Goal: Information Seeking & Learning: Learn about a topic

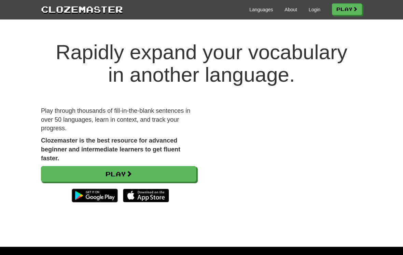
click at [316, 11] on link "Login" at bounding box center [315, 9] width 12 height 7
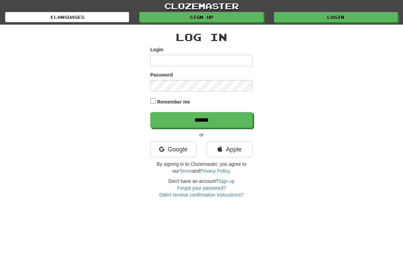
click at [184, 152] on link "Google" at bounding box center [173, 149] width 46 height 16
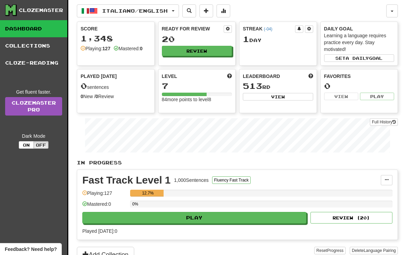
click at [225, 220] on button "Play" at bounding box center [194, 218] width 224 height 12
select select "**"
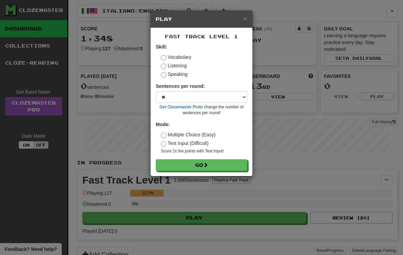
click at [225, 166] on button "Go" at bounding box center [201, 165] width 91 height 12
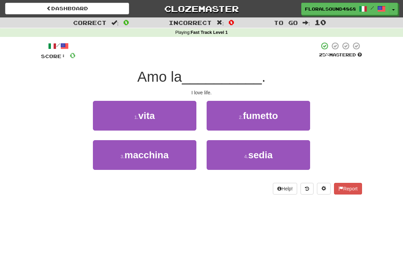
click at [173, 125] on button "1 . vita" at bounding box center [144, 116] width 103 height 30
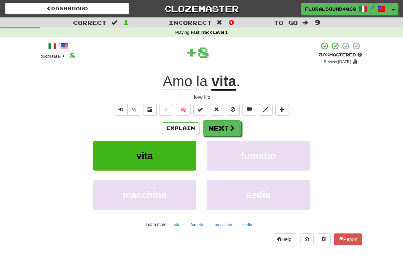
click at [225, 125] on button "Next" at bounding box center [222, 128] width 38 height 16
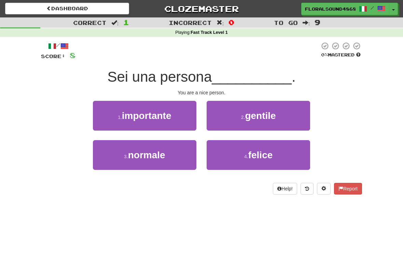
click at [290, 115] on button "2 . gentile" at bounding box center [257, 116] width 103 height 30
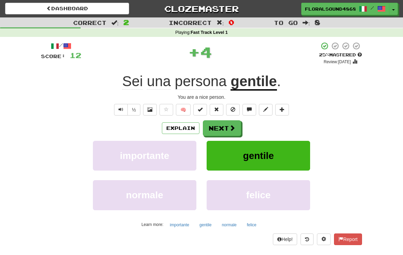
click at [231, 128] on span at bounding box center [232, 128] width 6 height 6
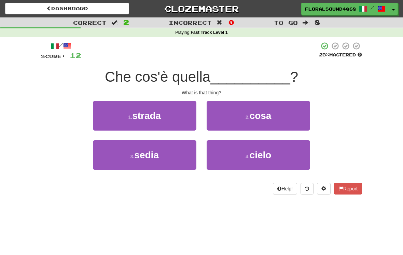
click at [295, 113] on button "2 . cosa" at bounding box center [257, 116] width 103 height 30
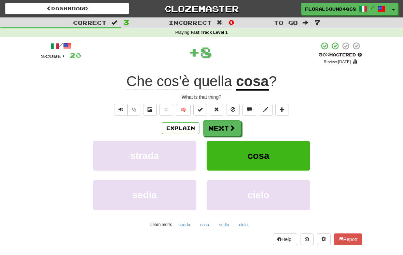
click at [229, 132] on button "Next" at bounding box center [222, 128] width 38 height 16
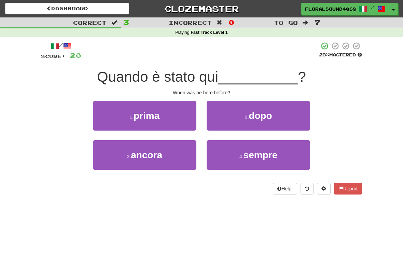
click at [180, 120] on button "1 . prima" at bounding box center [144, 116] width 103 height 30
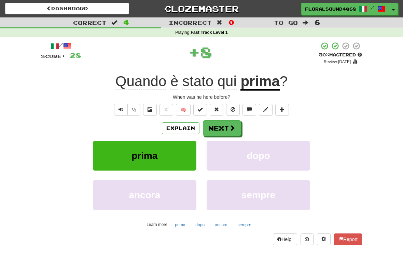
click at [231, 130] on span at bounding box center [232, 128] width 6 height 6
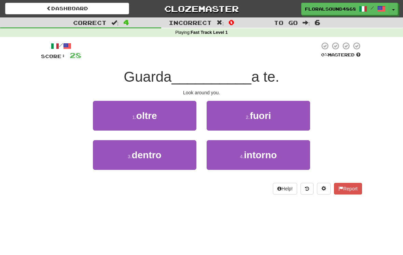
click at [277, 161] on button "4 . intorno" at bounding box center [257, 155] width 103 height 30
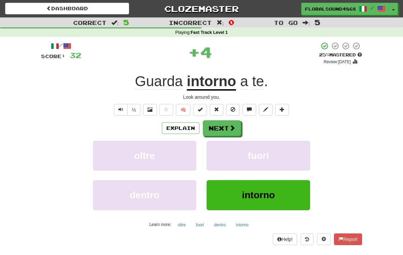
click at [227, 129] on button "Next" at bounding box center [222, 128] width 38 height 16
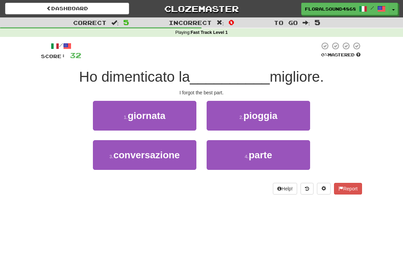
click at [275, 157] on button "4 . parte" at bounding box center [257, 155] width 103 height 30
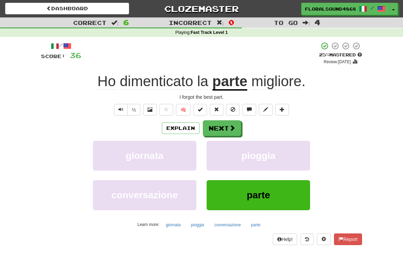
click at [227, 128] on button "Next" at bounding box center [222, 128] width 38 height 16
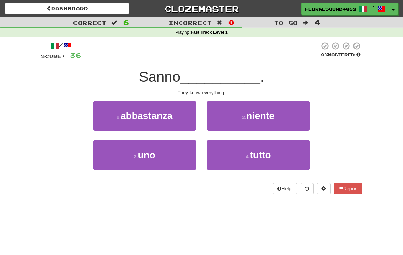
click at [279, 158] on button "4 . tutto" at bounding box center [257, 155] width 103 height 30
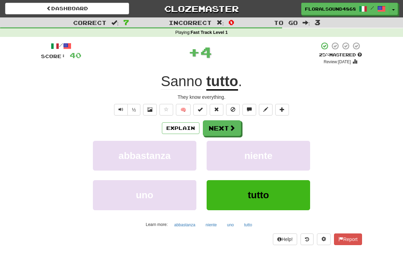
click at [227, 131] on button "Next" at bounding box center [222, 128] width 38 height 16
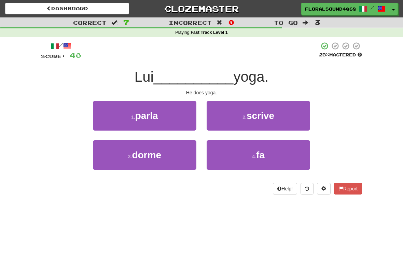
click at [282, 157] on button "4 . fa" at bounding box center [257, 155] width 103 height 30
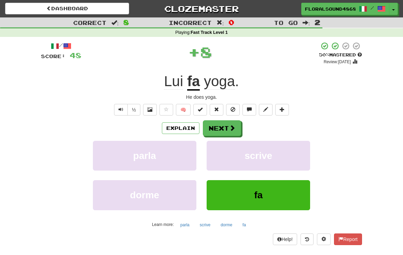
click at [230, 129] on span at bounding box center [232, 128] width 6 height 6
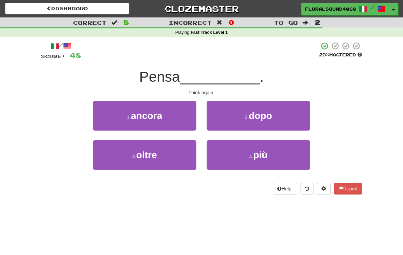
click at [182, 114] on button "1 . ancora" at bounding box center [144, 116] width 103 height 30
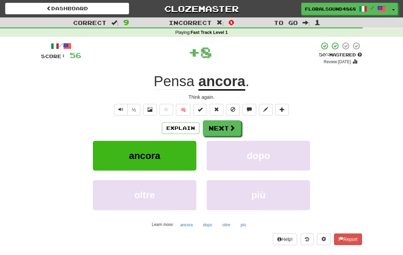
click at [228, 129] on button "Next" at bounding box center [222, 128] width 38 height 16
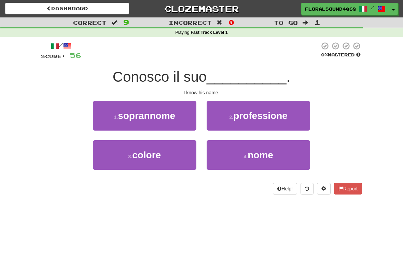
click at [294, 151] on button "4 . nome" at bounding box center [257, 155] width 103 height 30
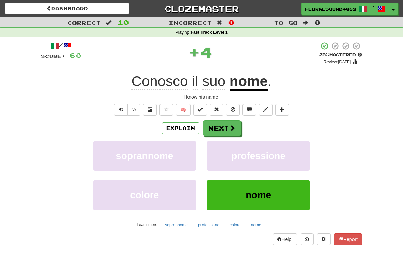
click at [229, 127] on span at bounding box center [232, 128] width 6 height 6
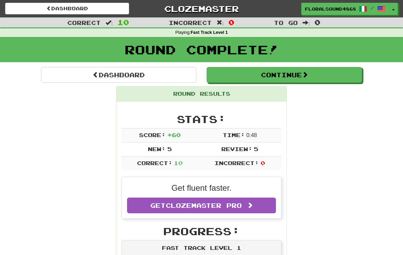
click at [297, 80] on button "Continue" at bounding box center [283, 75] width 155 height 16
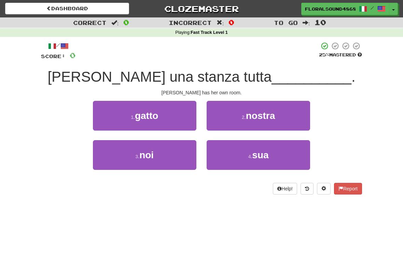
click at [288, 149] on button "4 . sua" at bounding box center [257, 155] width 103 height 30
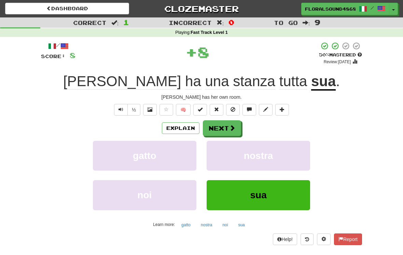
click at [234, 128] on span at bounding box center [232, 128] width 6 height 6
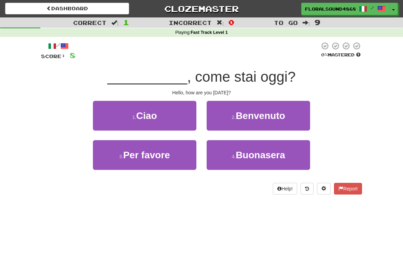
click at [170, 119] on button "1 . Ciao" at bounding box center [144, 116] width 103 height 30
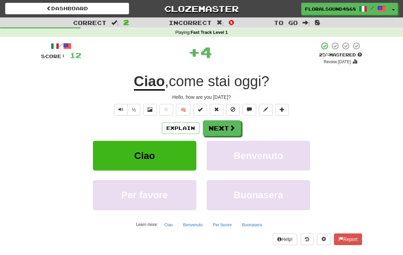
click at [233, 126] on span at bounding box center [232, 128] width 6 height 6
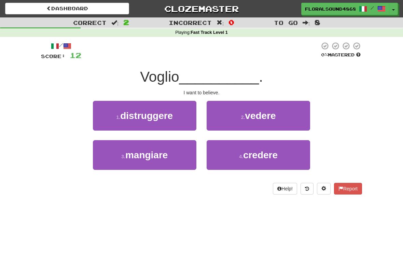
click at [288, 157] on button "4 . credere" at bounding box center [257, 155] width 103 height 30
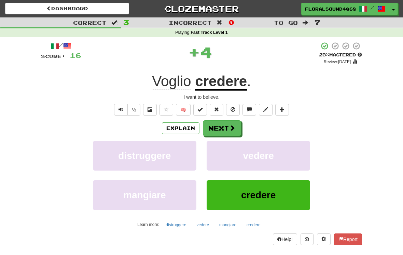
click at [233, 122] on button "Next" at bounding box center [222, 128] width 38 height 16
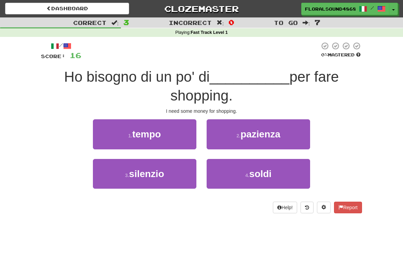
click at [280, 174] on button "4 . soldi" at bounding box center [257, 174] width 103 height 30
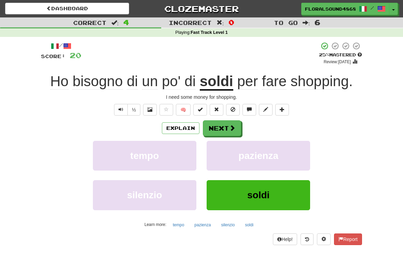
click at [232, 126] on span at bounding box center [232, 128] width 6 height 6
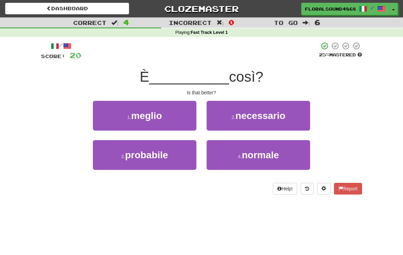
click at [182, 117] on button "1 . meglio" at bounding box center [144, 116] width 103 height 30
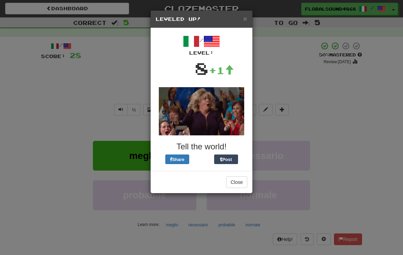
click at [243, 177] on button "Close" at bounding box center [236, 182] width 21 height 12
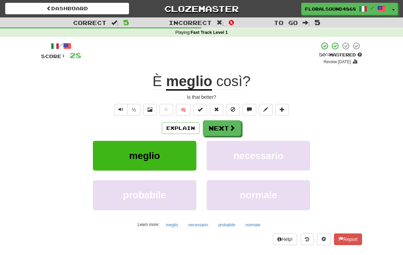
click at [228, 127] on button "Next" at bounding box center [222, 128] width 38 height 16
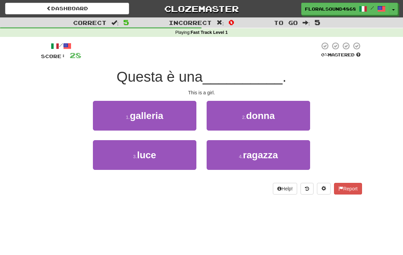
click at [281, 161] on button "4 . ragazza" at bounding box center [257, 155] width 103 height 30
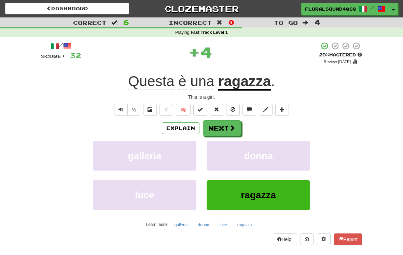
click at [228, 130] on button "Next" at bounding box center [222, 128] width 38 height 16
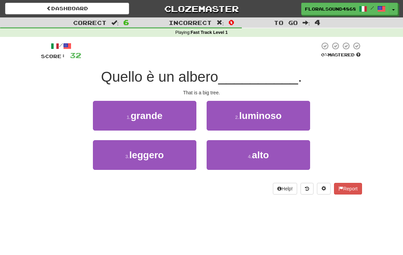
click at [188, 117] on button "1 . grande" at bounding box center [144, 116] width 103 height 30
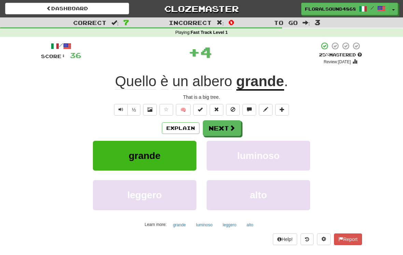
click at [232, 127] on span at bounding box center [232, 128] width 6 height 6
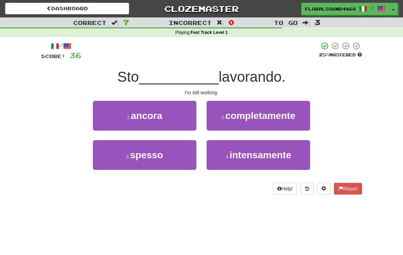
click at [177, 115] on button "1 . ancora" at bounding box center [144, 116] width 103 height 30
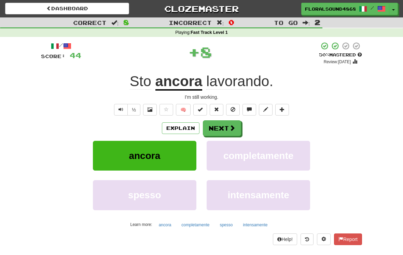
click at [231, 125] on span at bounding box center [232, 128] width 6 height 6
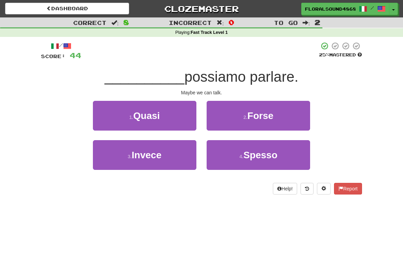
click at [289, 111] on button "2 . Forse" at bounding box center [257, 116] width 103 height 30
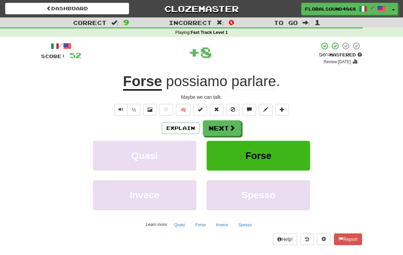
click at [232, 127] on span at bounding box center [232, 128] width 6 height 6
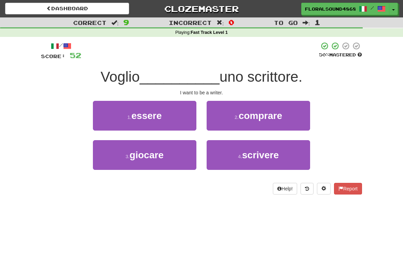
click at [186, 117] on button "1 . essere" at bounding box center [144, 116] width 103 height 30
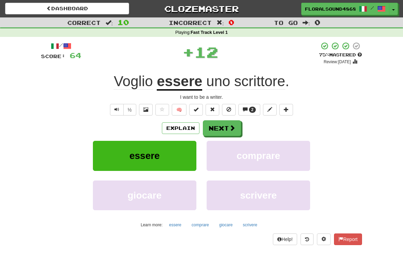
click at [232, 127] on span at bounding box center [232, 128] width 6 height 6
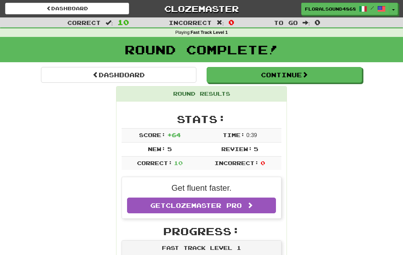
click at [308, 71] on span at bounding box center [305, 74] width 6 height 6
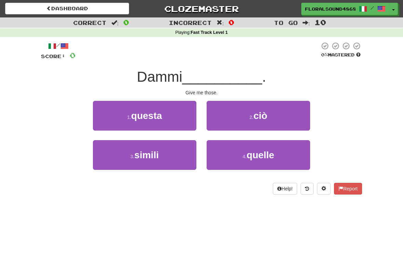
click at [287, 154] on button "4 . quelle" at bounding box center [257, 155] width 103 height 30
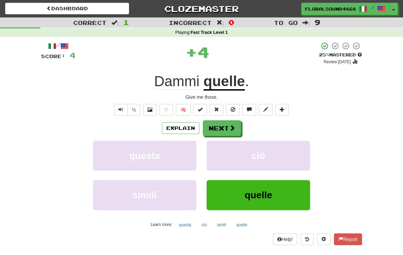
click at [224, 125] on button "Next" at bounding box center [222, 128] width 38 height 16
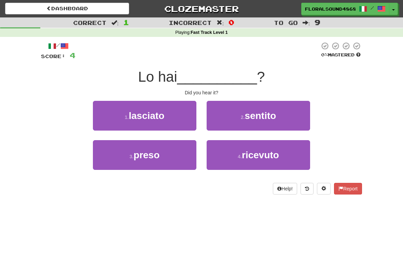
click at [301, 122] on button "2 . sentito" at bounding box center [257, 116] width 103 height 30
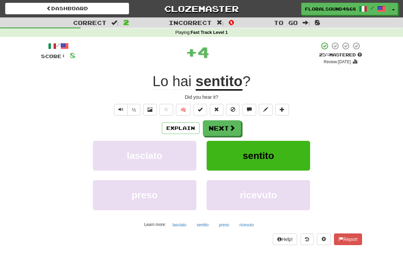
click at [229, 129] on span at bounding box center [232, 128] width 6 height 6
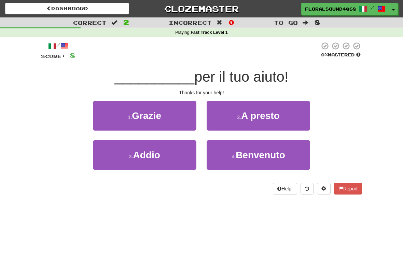
click at [185, 114] on button "1 . Grazie" at bounding box center [144, 116] width 103 height 30
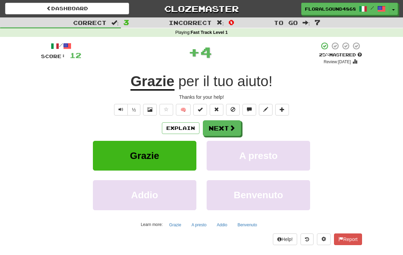
click at [232, 125] on span at bounding box center [232, 128] width 6 height 6
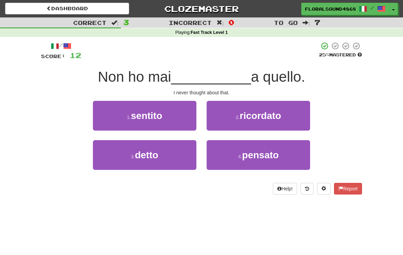
click at [276, 154] on span "pensato" at bounding box center [260, 154] width 37 height 11
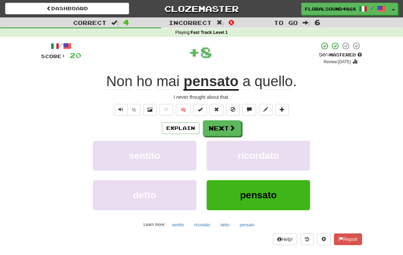
click at [230, 130] on span at bounding box center [232, 128] width 6 height 6
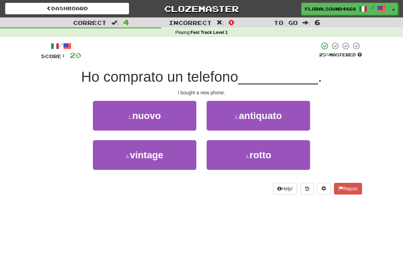
click at [176, 118] on button "1 . nuovo" at bounding box center [144, 116] width 103 height 30
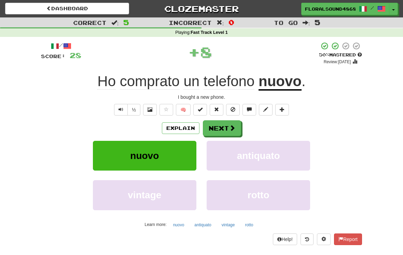
click at [230, 127] on span at bounding box center [232, 128] width 6 height 6
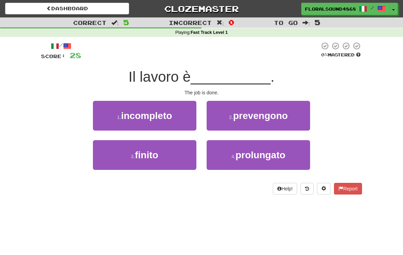
click at [171, 161] on button "3 . finito" at bounding box center [144, 155] width 103 height 30
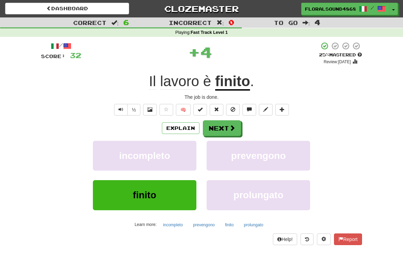
click at [228, 128] on button "Next" at bounding box center [222, 128] width 38 height 16
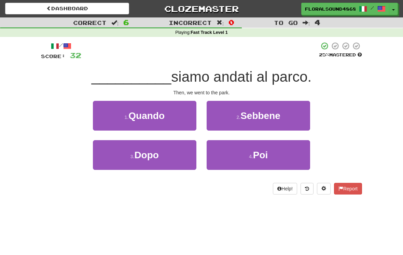
click at [288, 158] on button "4 . Poi" at bounding box center [257, 155] width 103 height 30
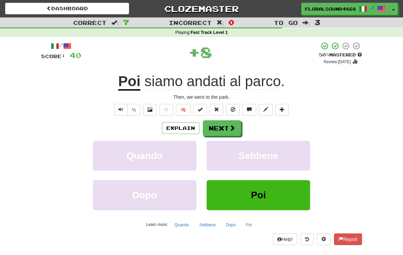
click at [227, 128] on button "Next" at bounding box center [222, 128] width 38 height 16
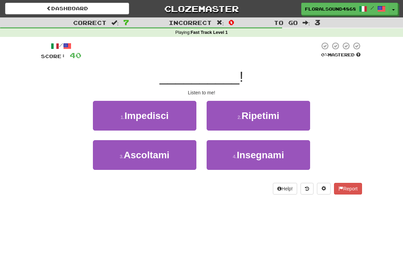
click at [177, 152] on button "3 . Ascoltami" at bounding box center [144, 155] width 103 height 30
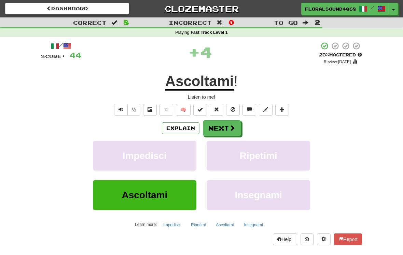
click at [225, 126] on button "Next" at bounding box center [222, 128] width 38 height 16
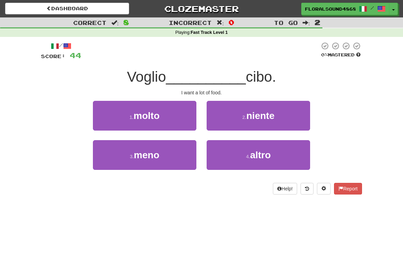
click at [183, 121] on button "1 . molto" at bounding box center [144, 116] width 103 height 30
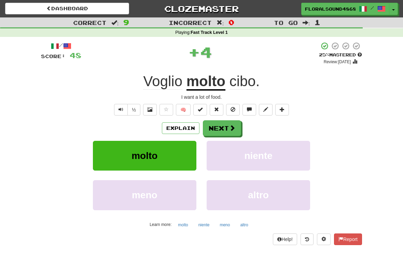
click at [228, 130] on button "Next" at bounding box center [222, 128] width 38 height 16
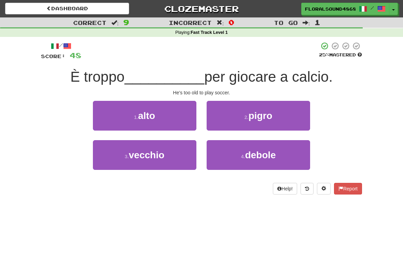
click at [180, 152] on button "3 . vecchio" at bounding box center [144, 155] width 103 height 30
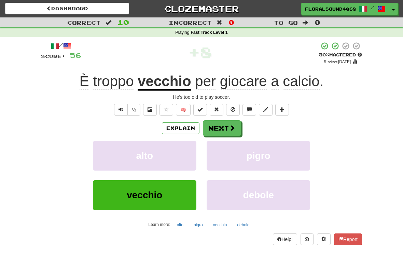
click at [232, 125] on span at bounding box center [232, 128] width 6 height 6
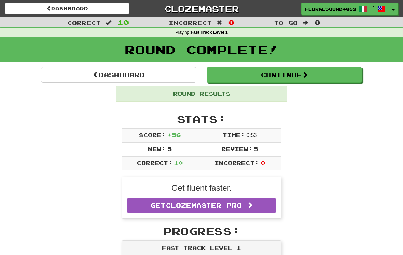
click at [304, 77] on span at bounding box center [305, 74] width 6 height 6
